Goal: Browse casually

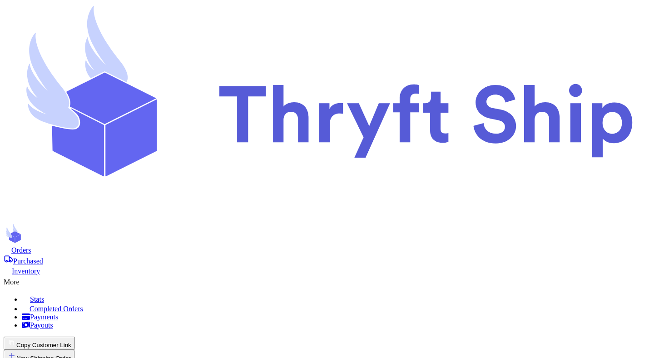
scroll to position [52, 0]
